Goal: Download file/media

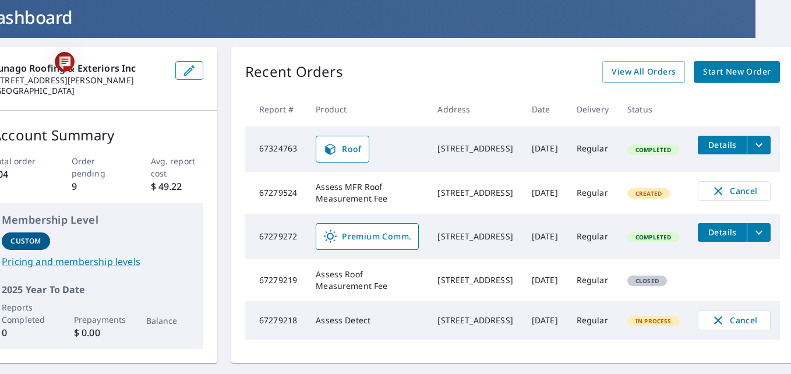
scroll to position [70, 38]
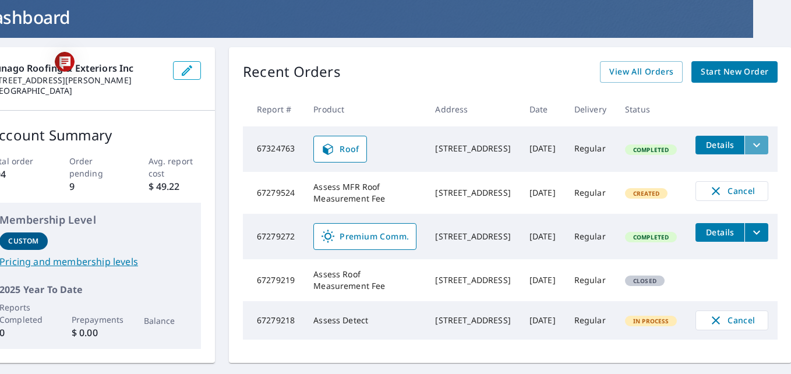
click at [749, 143] on icon "filesDropdownBtn-67324763" at bounding box center [756, 145] width 14 height 14
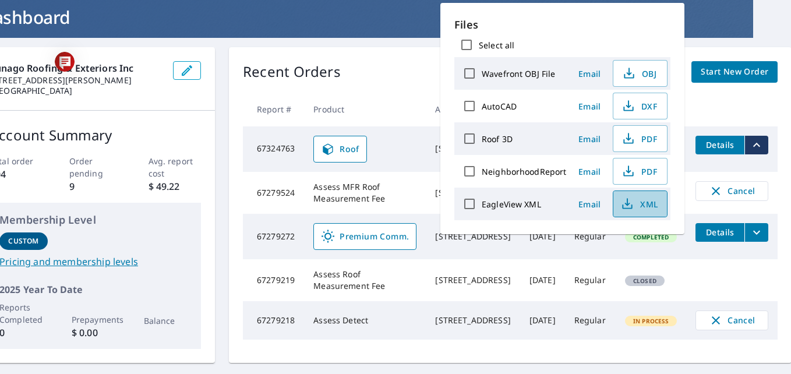
click at [630, 201] on icon "button" at bounding box center [627, 204] width 14 height 14
click at [473, 198] on input "EagleView XML" at bounding box center [469, 204] width 24 height 24
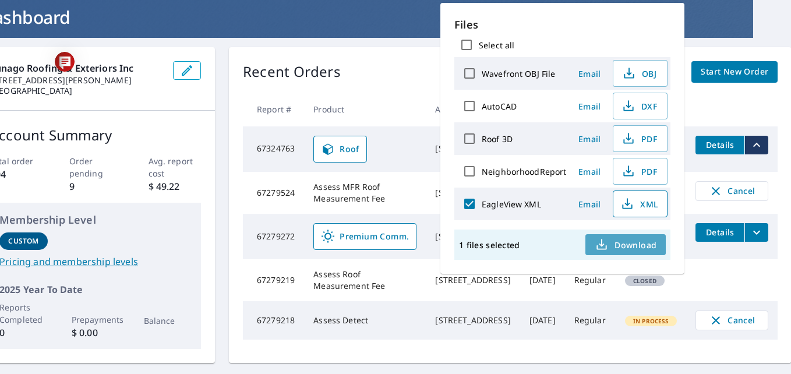
click at [607, 247] on icon "button" at bounding box center [601, 245] width 14 height 14
click at [467, 201] on input "EagleView XML" at bounding box center [469, 204] width 24 height 24
checkbox input "false"
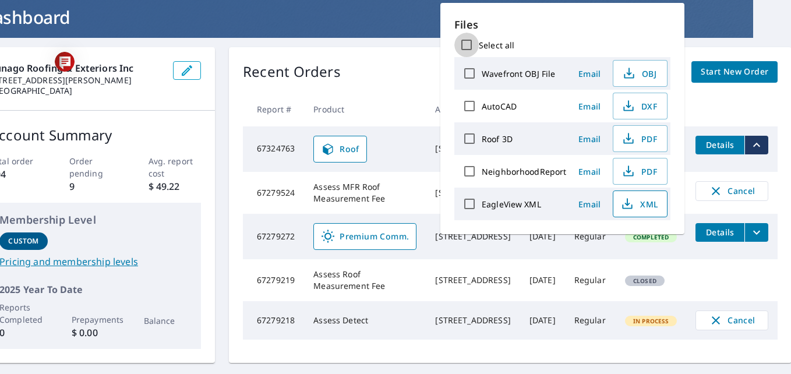
click at [466, 44] on input "Select all" at bounding box center [466, 45] width 24 height 24
checkbox input "true"
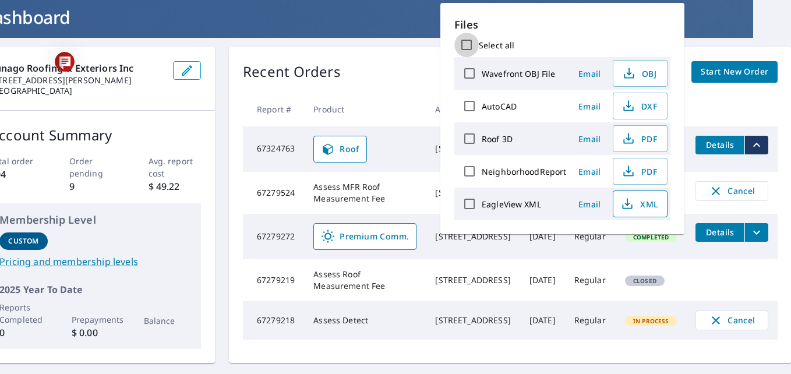
checkbox input "true"
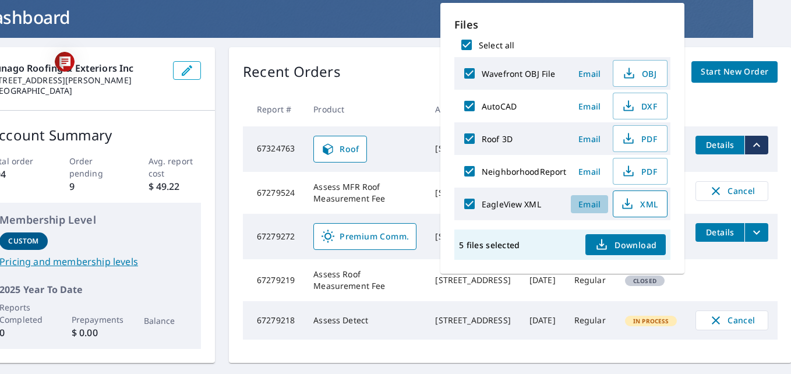
click at [576, 196] on button "Email" at bounding box center [588, 204] width 37 height 18
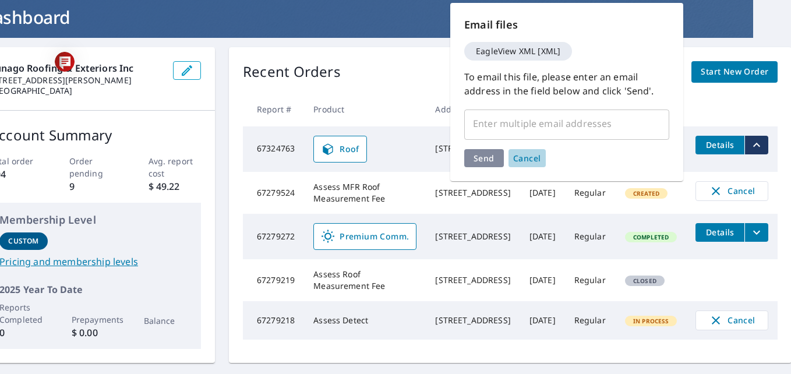
click at [521, 159] on span "Cancel" at bounding box center [527, 158] width 28 height 11
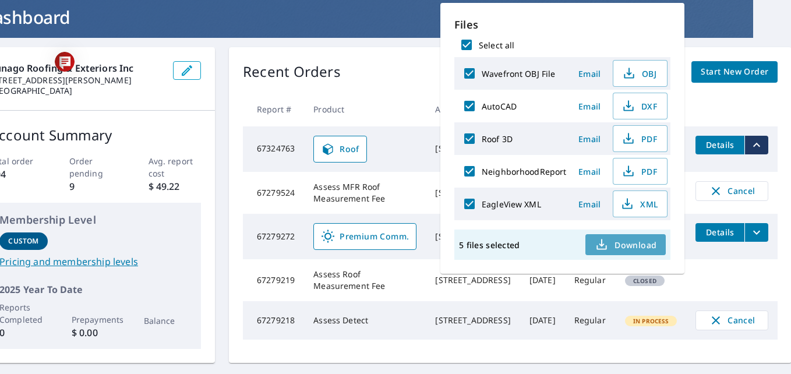
click at [628, 242] on span "Download" at bounding box center [625, 245] width 62 height 14
